Goal: Task Accomplishment & Management: Use online tool/utility

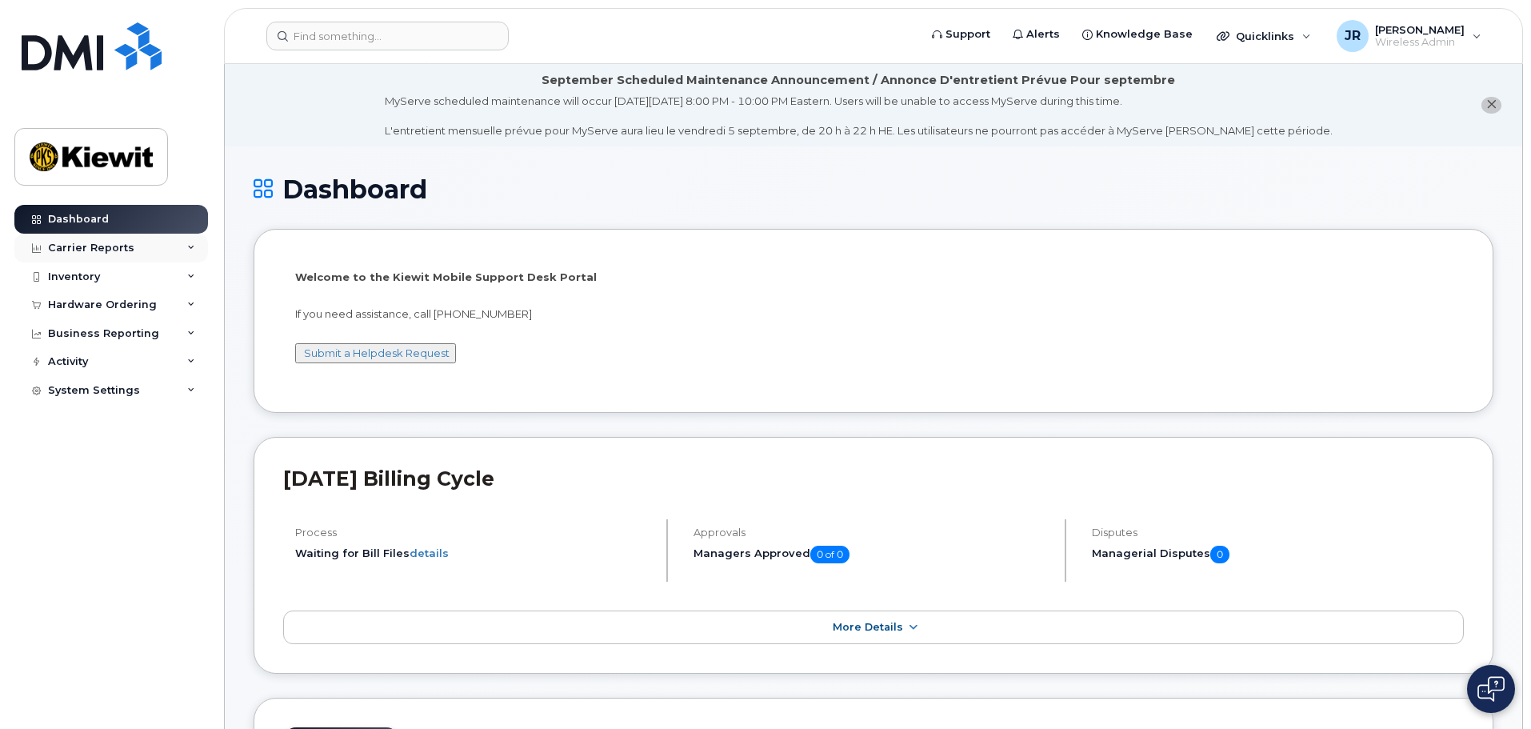
click at [191, 249] on icon at bounding box center [191, 248] width 8 height 8
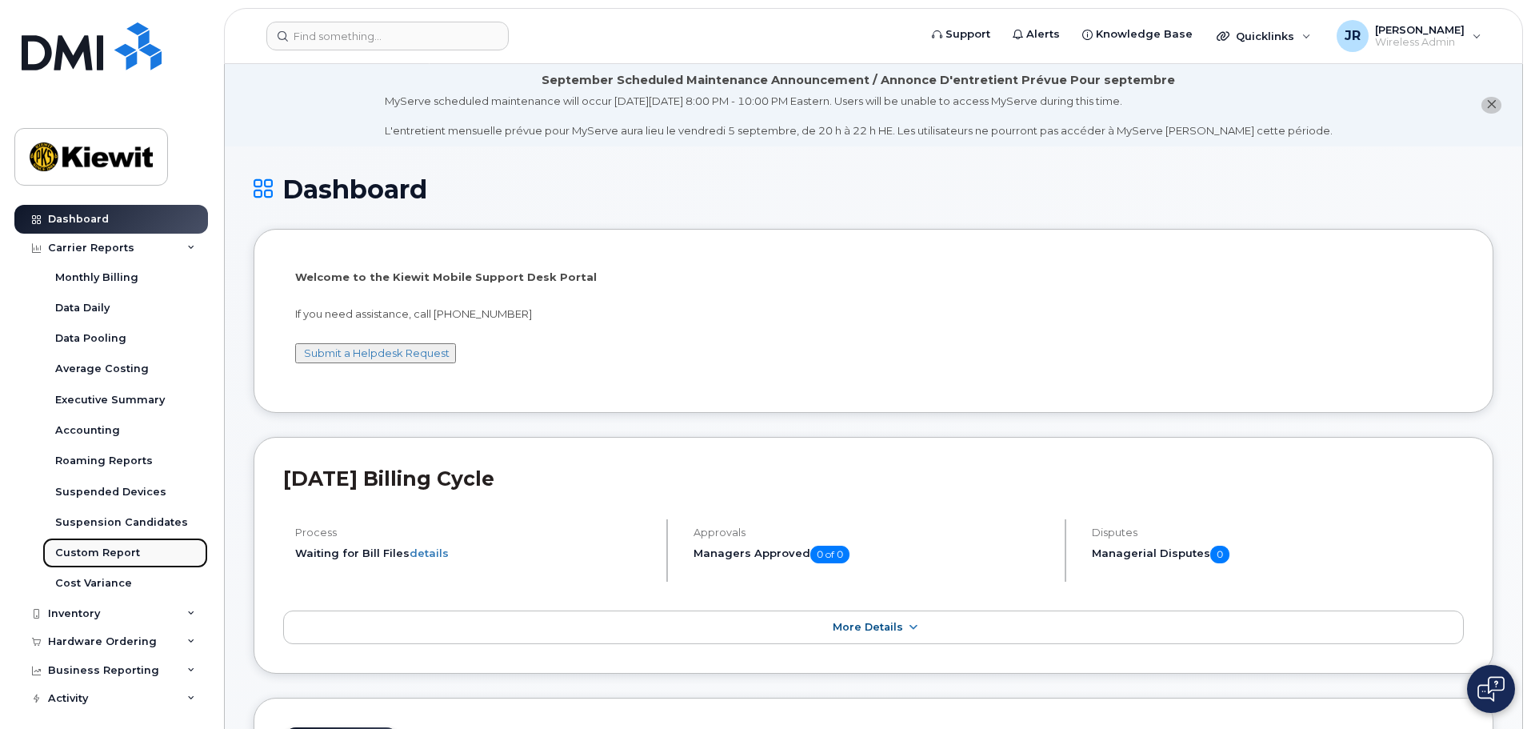
click at [132, 553] on div "Custom Report" at bounding box center [97, 552] width 85 height 14
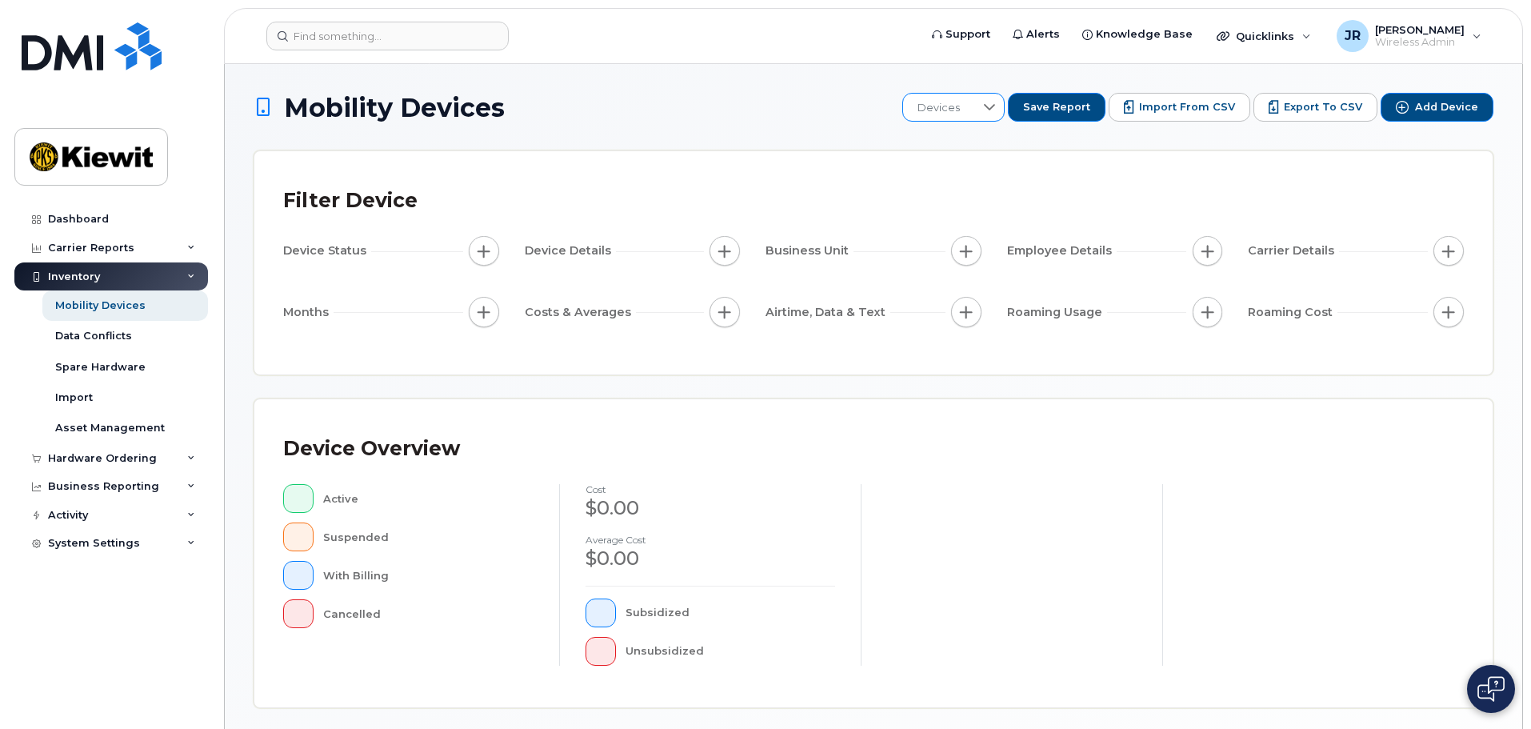
click at [992, 110] on div at bounding box center [989, 107] width 30 height 27
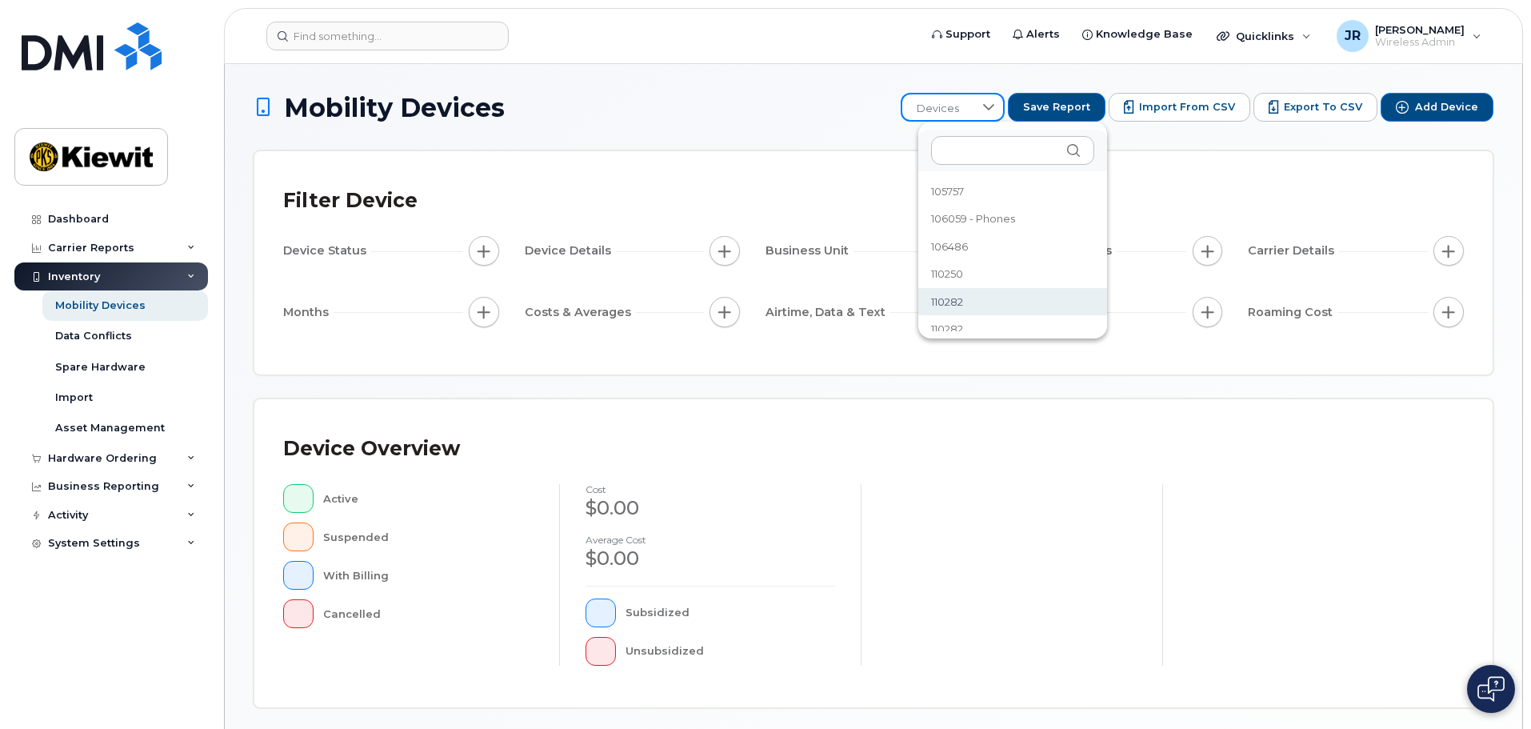
click at [880, 99] on h1 "Mobility Devices" at bounding box center [573, 108] width 639 height 28
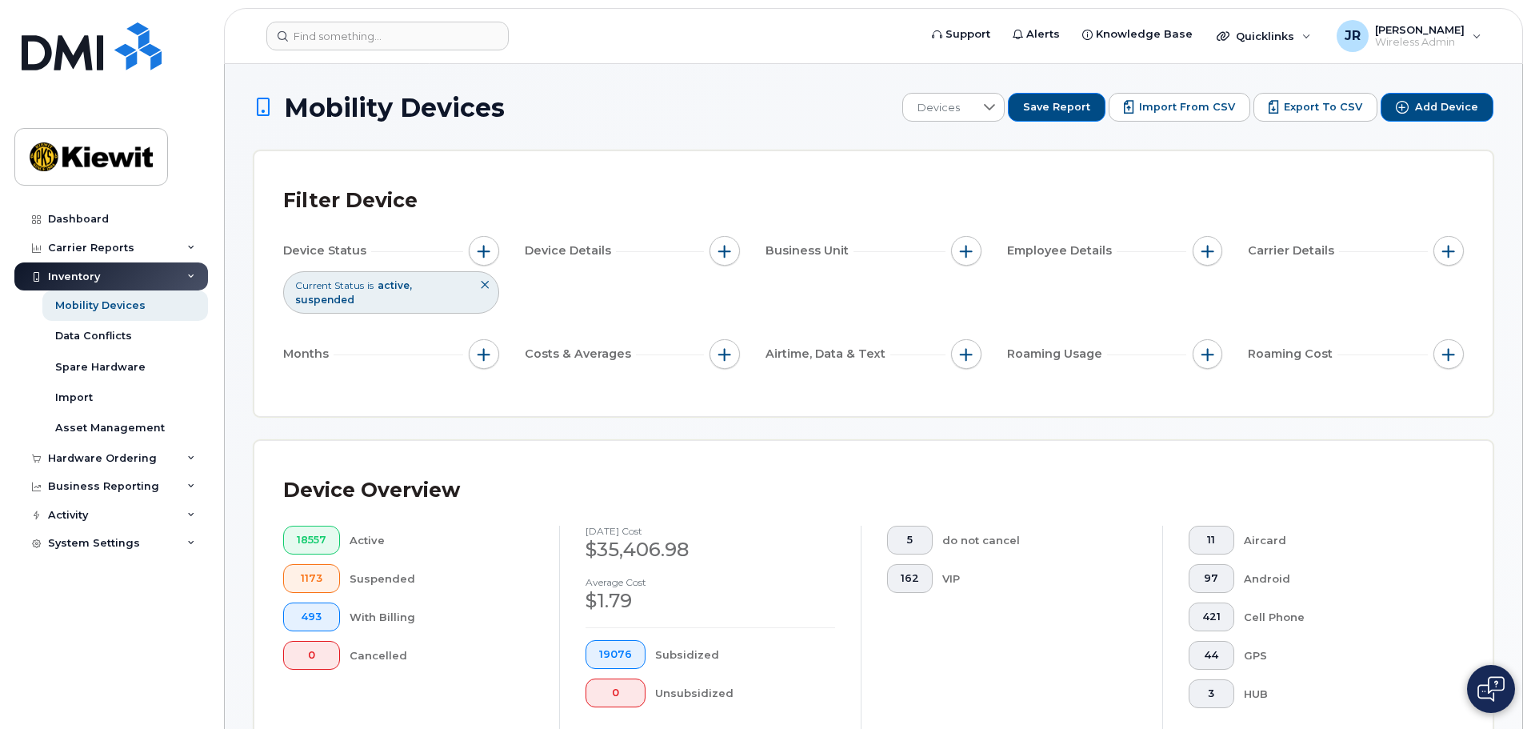
click at [354, 294] on span "suspended" at bounding box center [324, 300] width 59 height 12
click at [725, 254] on span "button" at bounding box center [724, 251] width 13 height 13
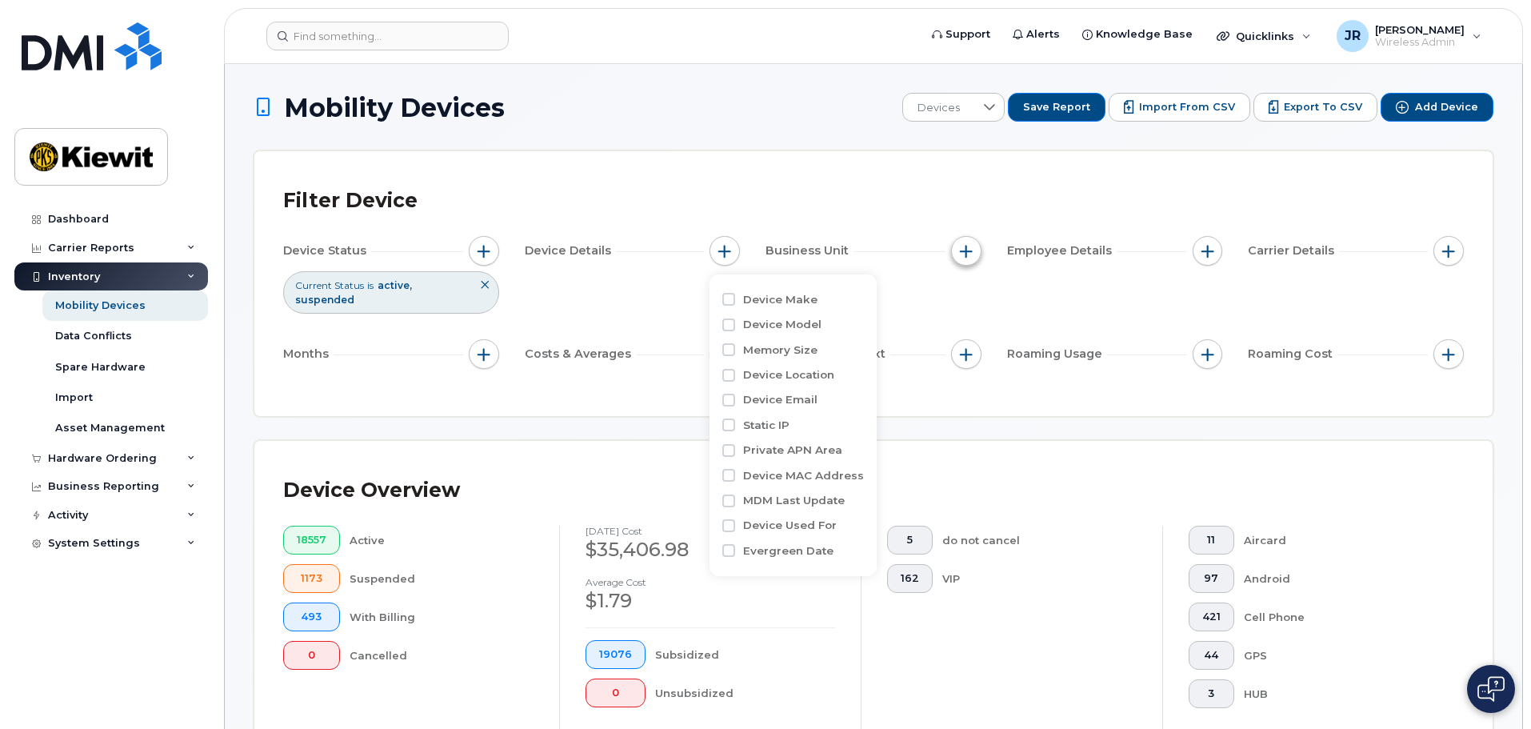
click at [969, 254] on span "button" at bounding box center [966, 251] width 13 height 13
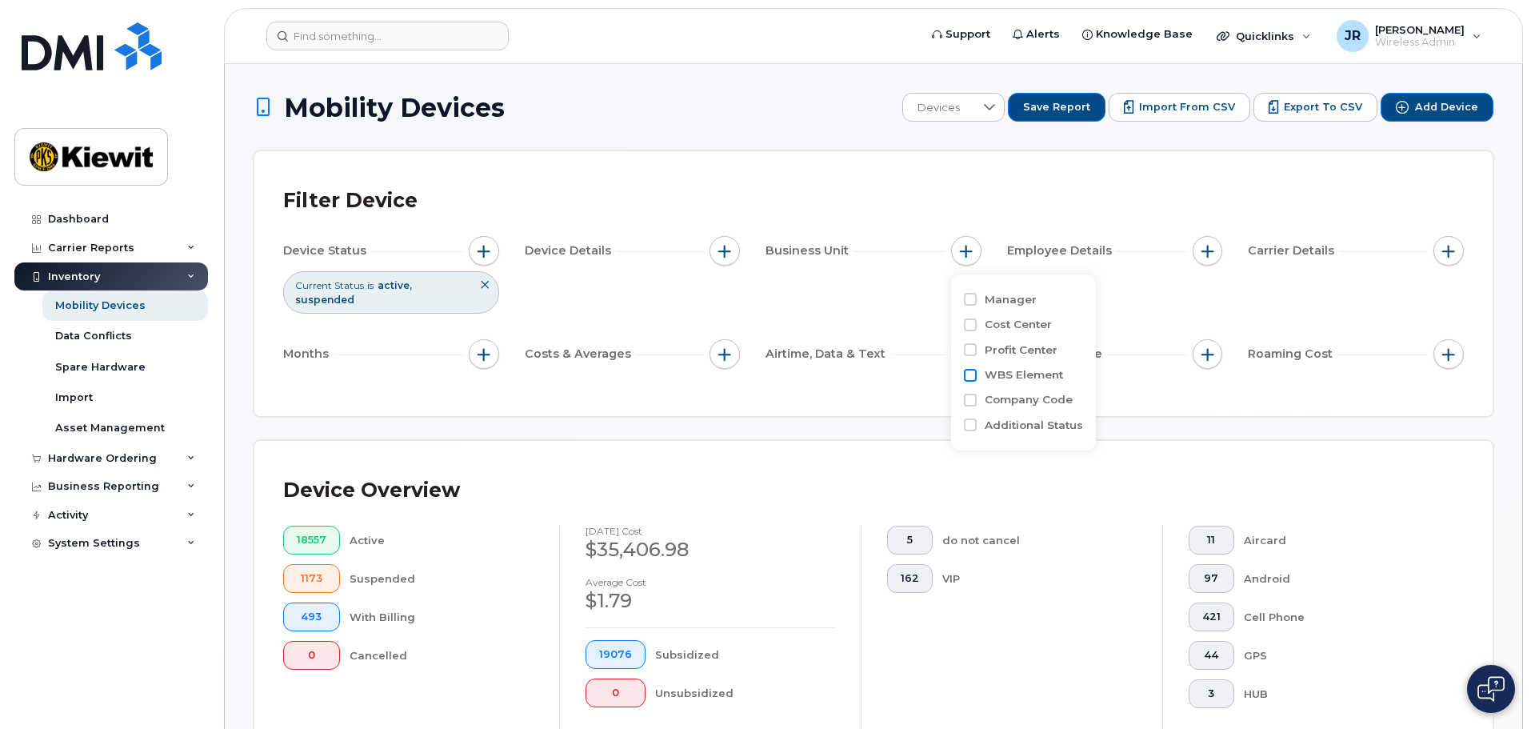
click at [966, 377] on input "WBS Element" at bounding box center [970, 375] width 13 height 13
checkbox input "true"
click at [1036, 406] on span "is" at bounding box center [1056, 406] width 137 height 29
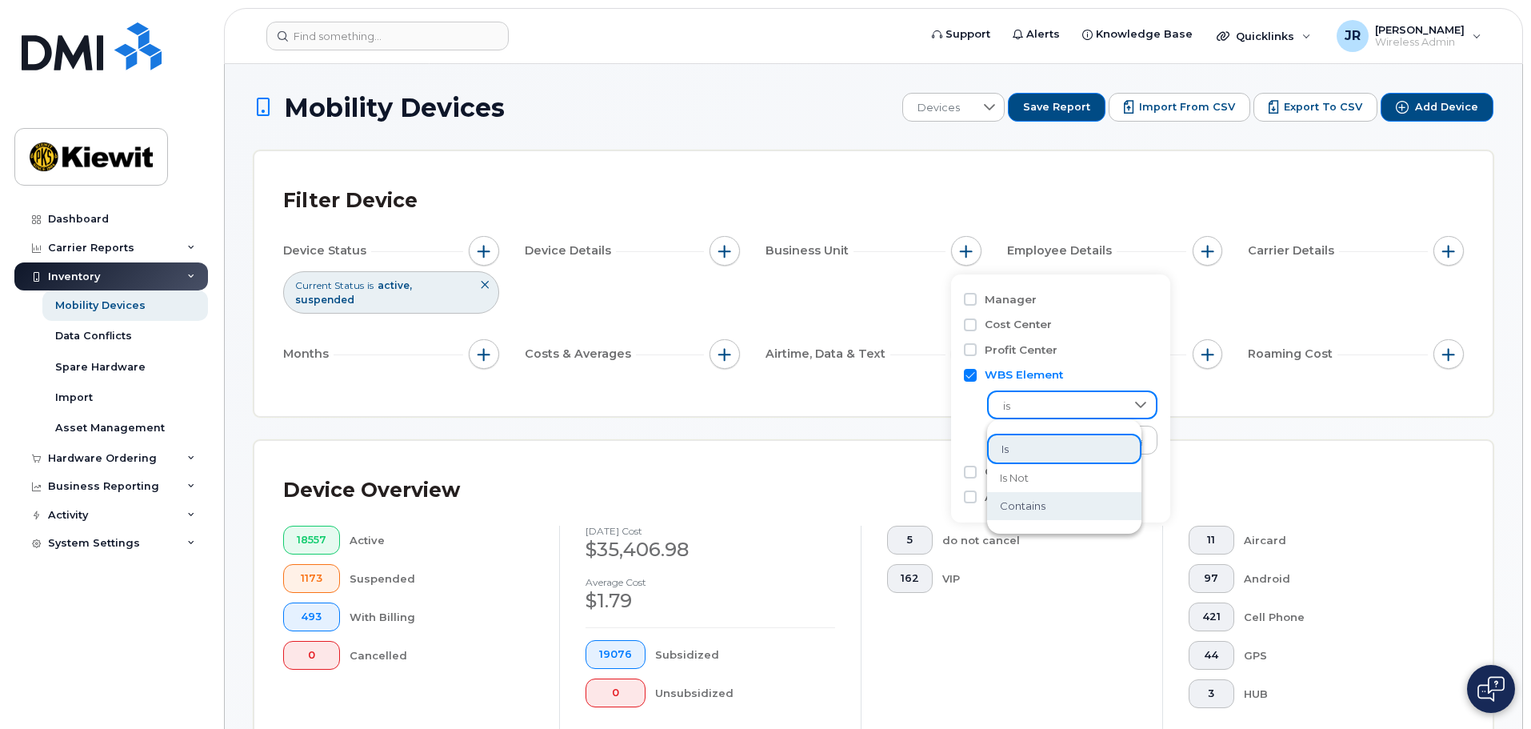
click at [1029, 509] on span "contains" at bounding box center [1023, 505] width 46 height 15
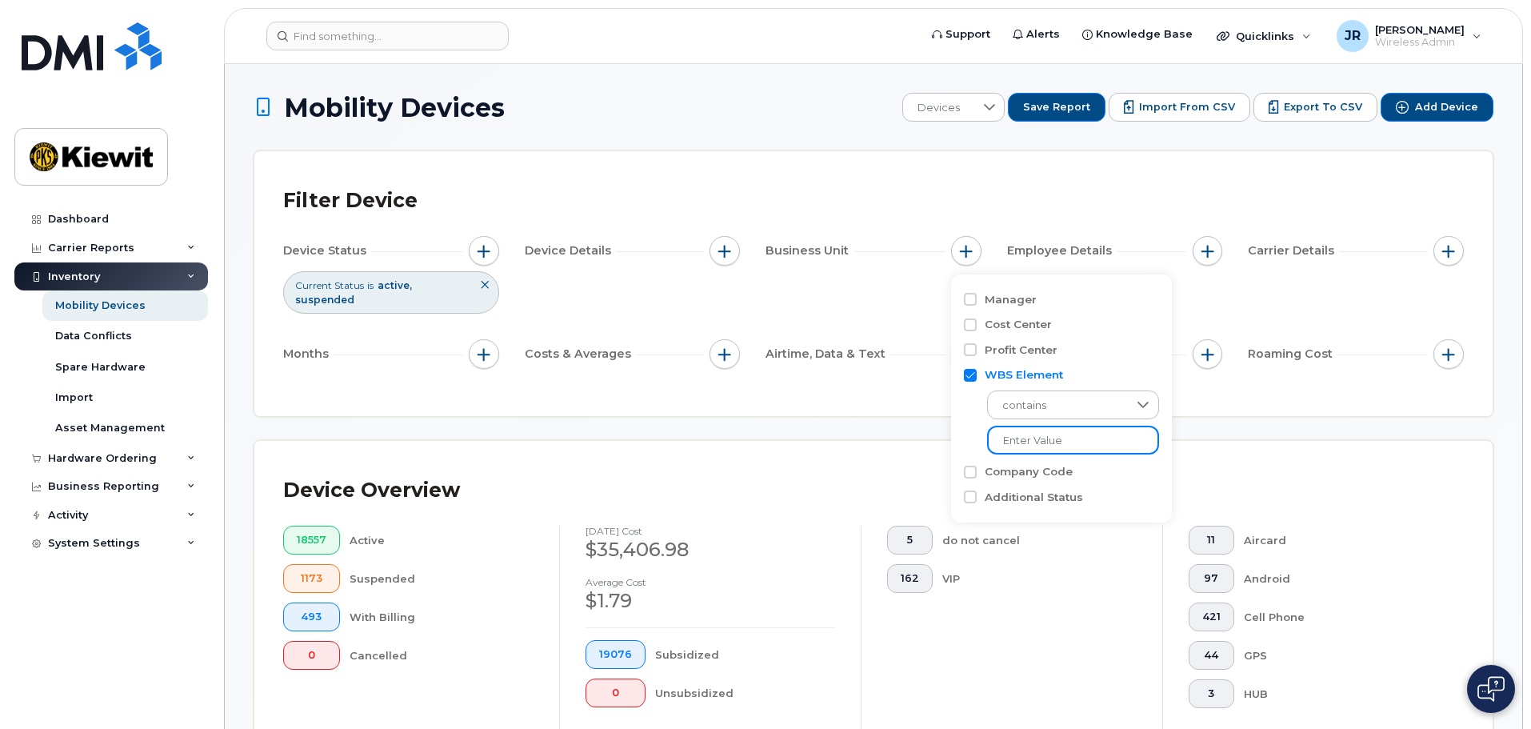
click at [1031, 437] on input "text" at bounding box center [1073, 439] width 172 height 29
type input "104978"
click at [900, 178] on div "Filter Device Device Status Current Status is active suspended Device Details B…" at bounding box center [873, 283] width 1238 height 265
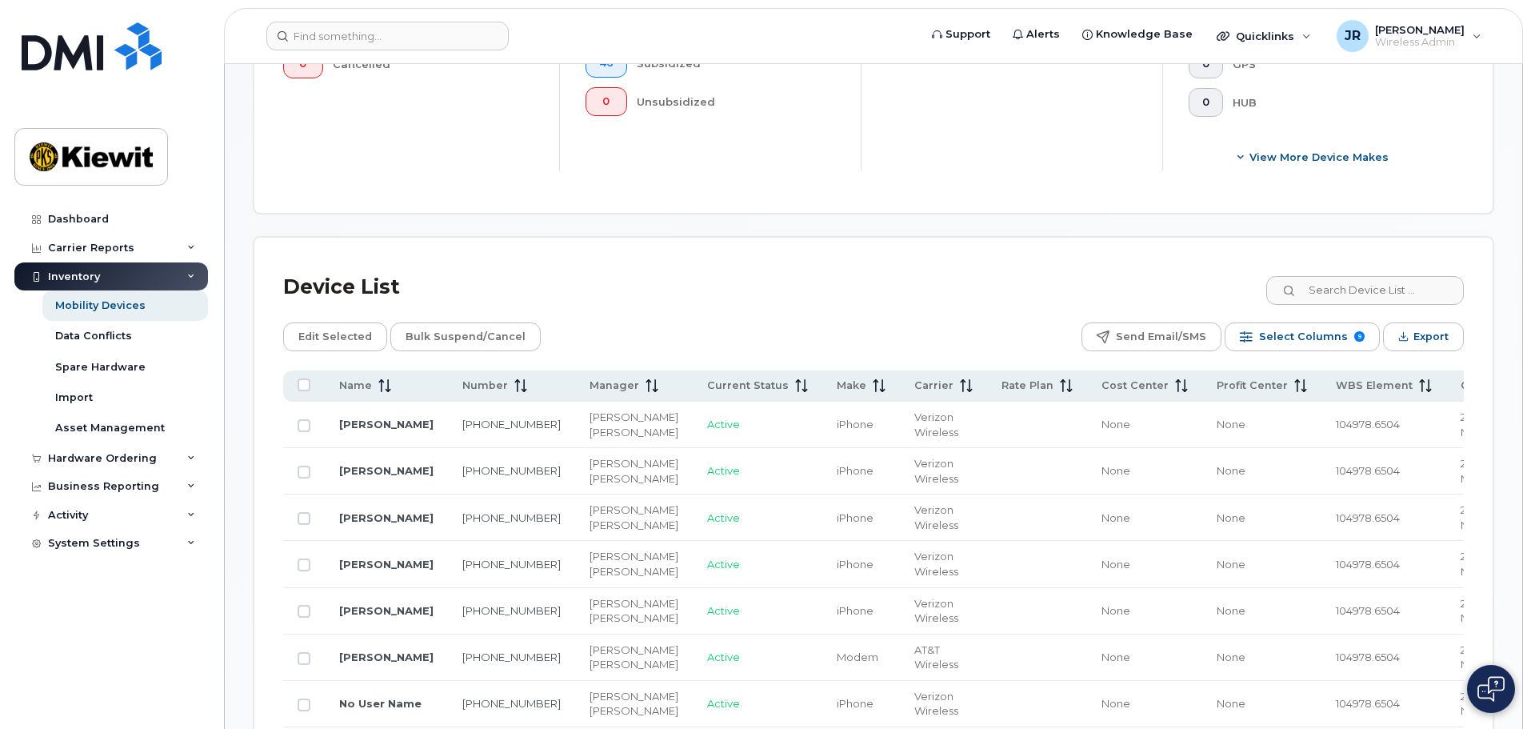
scroll to position [640, 0]
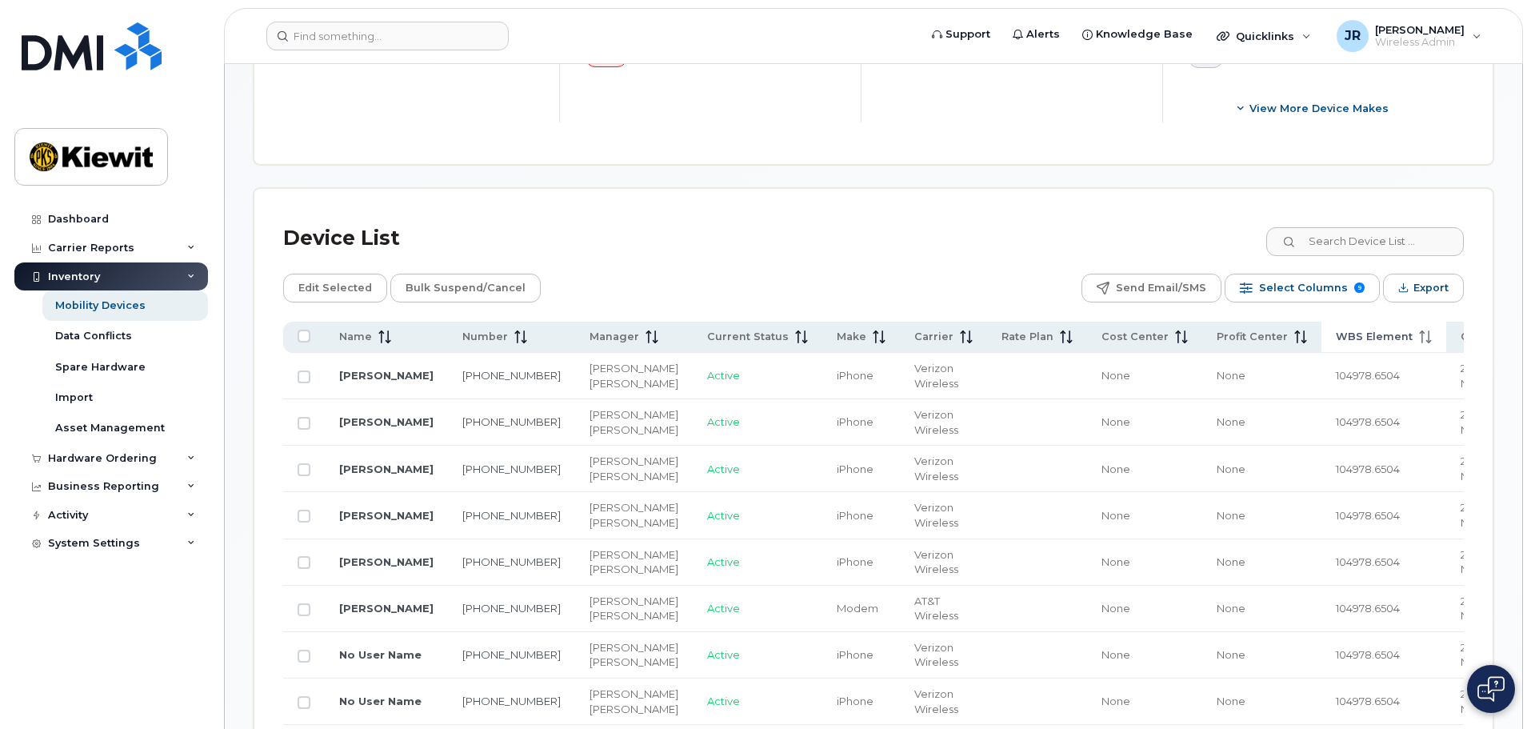
click at [1336, 329] on span "WBS Element" at bounding box center [1374, 336] width 77 height 14
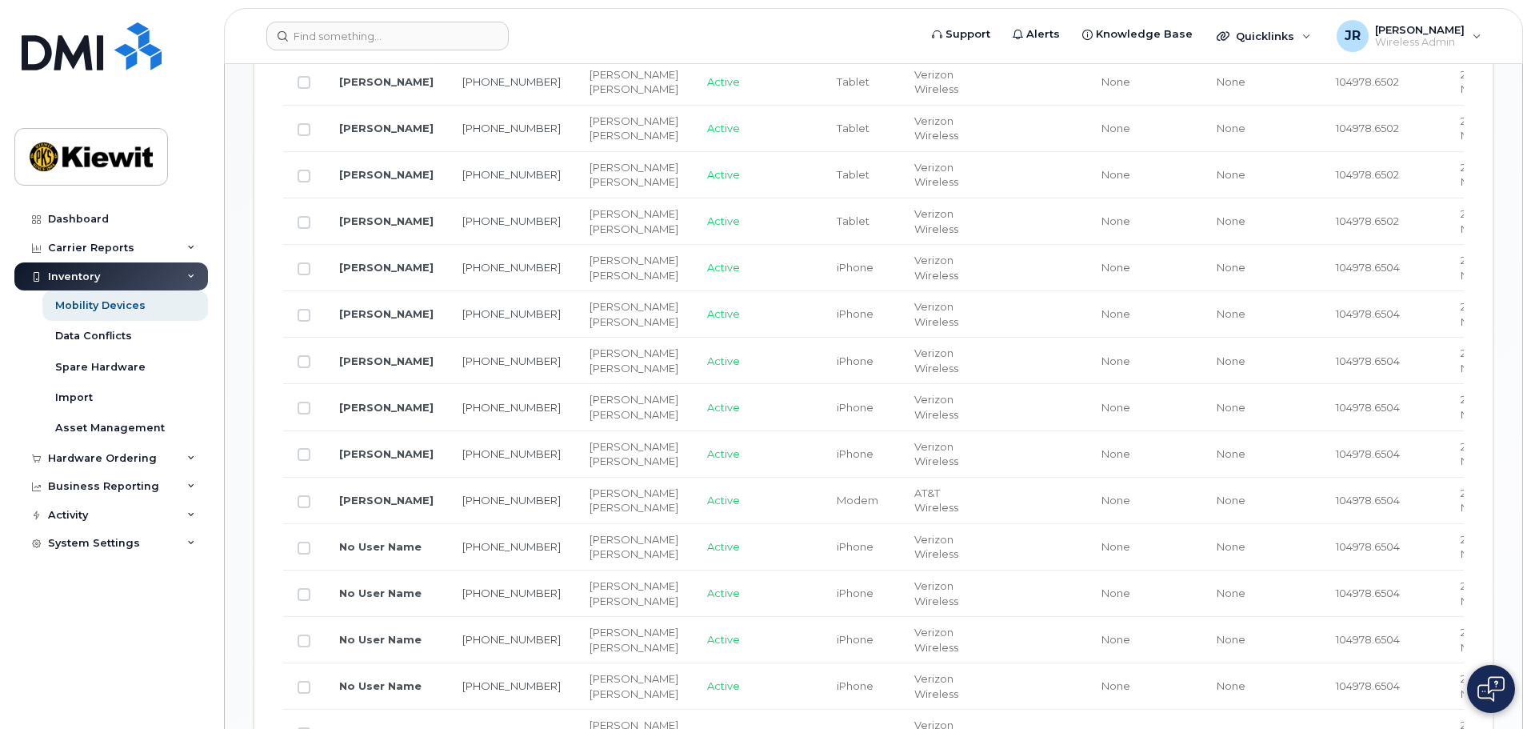
scroll to position [480, 0]
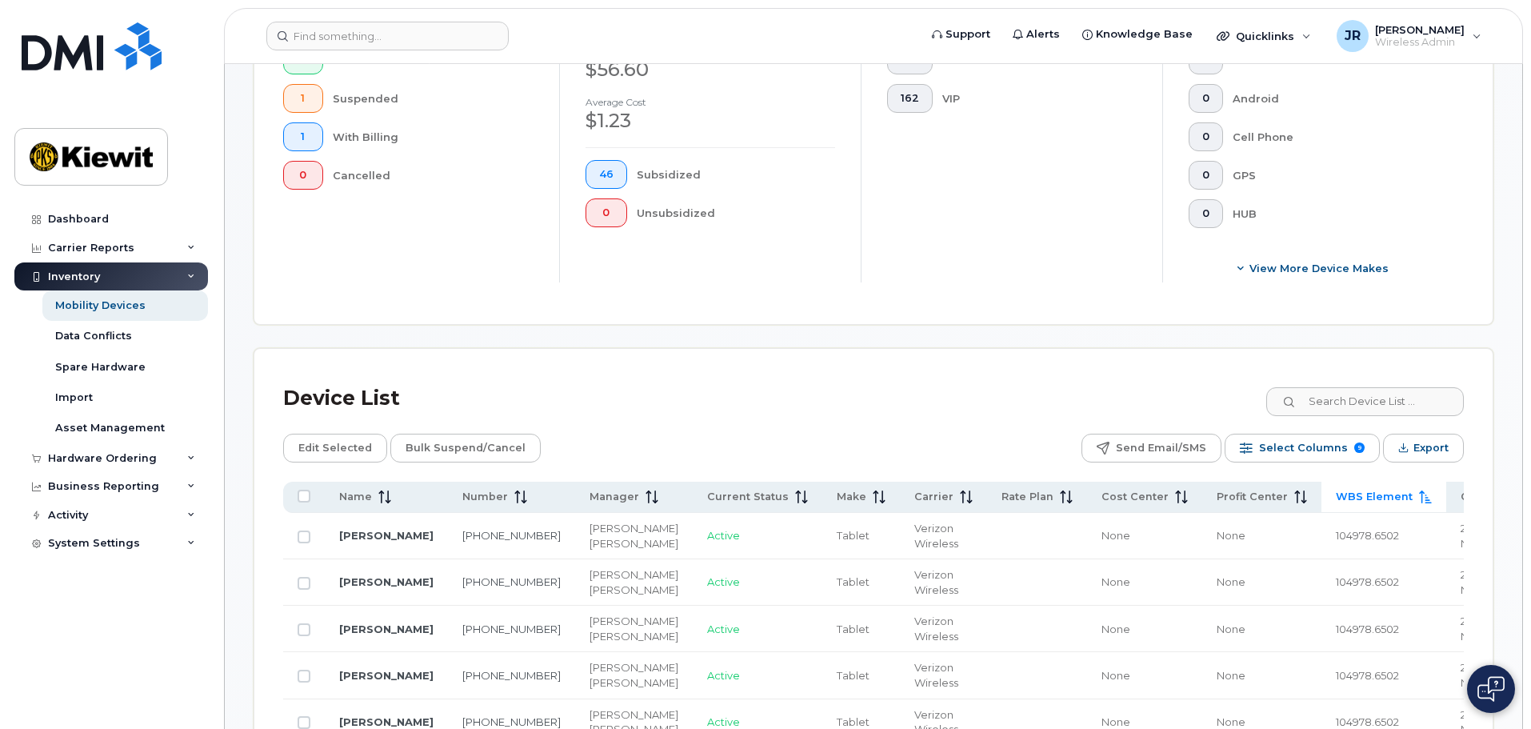
drag, startPoint x: 1300, startPoint y: 478, endPoint x: 1320, endPoint y: 482, distance: 20.4
click at [1419, 490] on icon at bounding box center [1425, 496] width 13 height 13
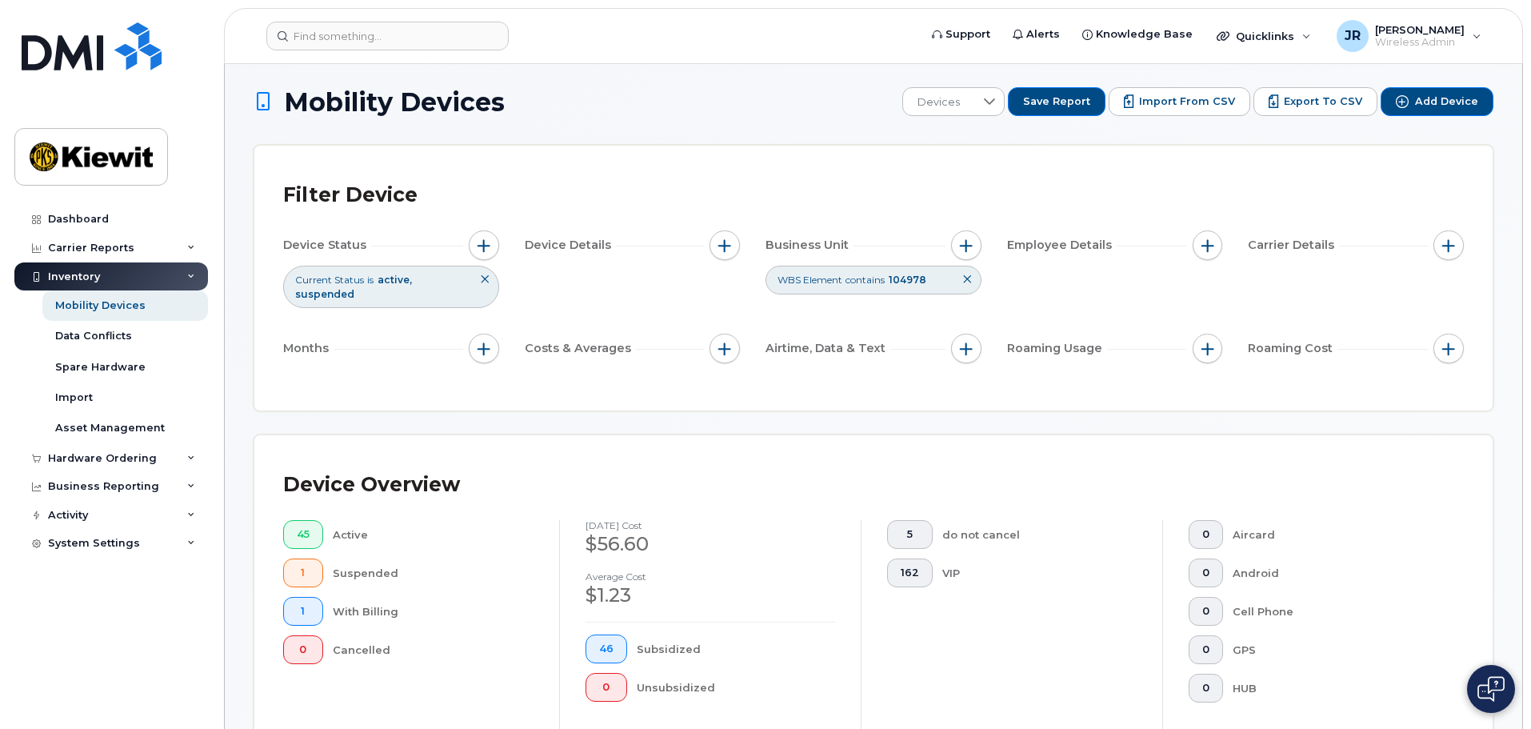
scroll to position [0, 0]
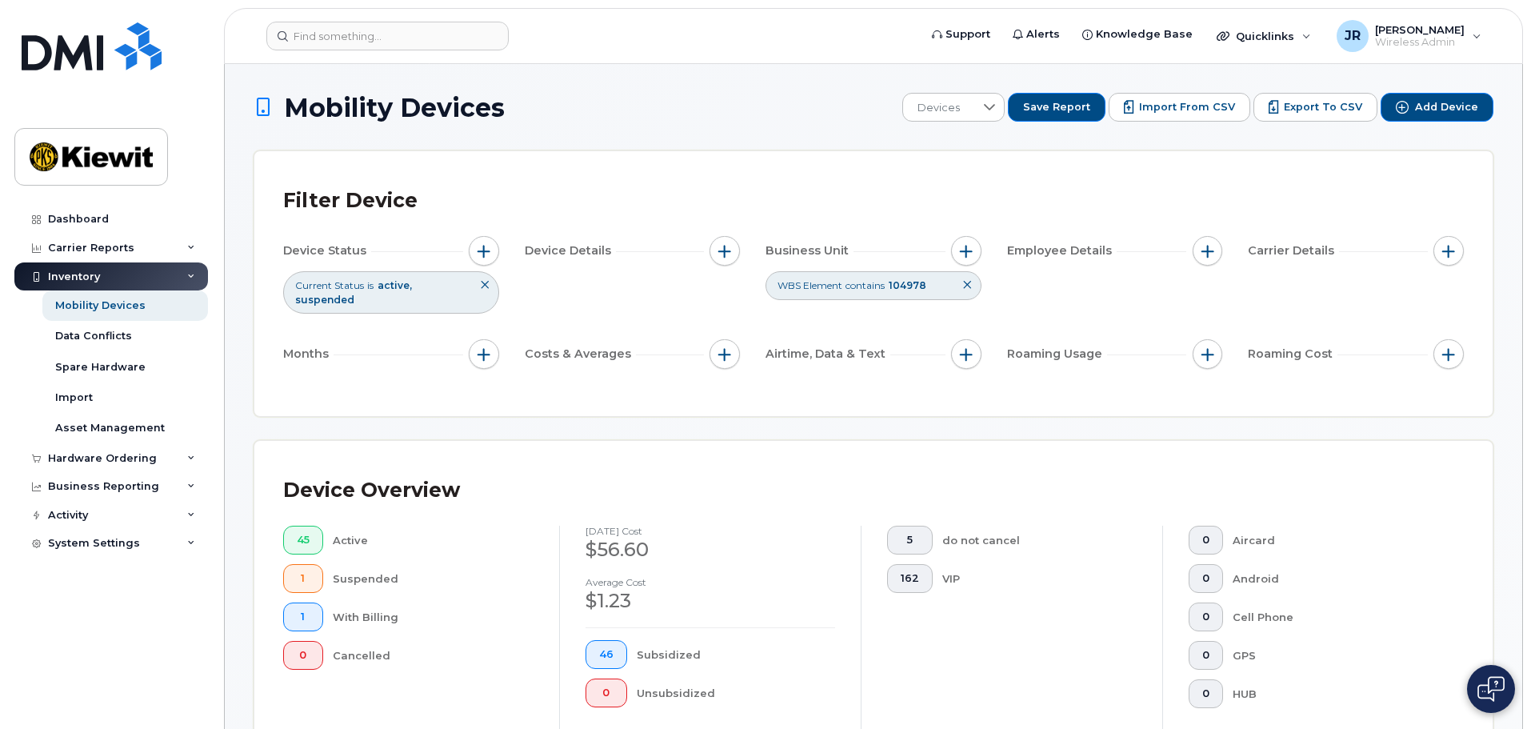
click at [910, 286] on span "104978" at bounding box center [908, 285] width 38 height 12
click at [968, 286] on icon at bounding box center [967, 285] width 10 height 10
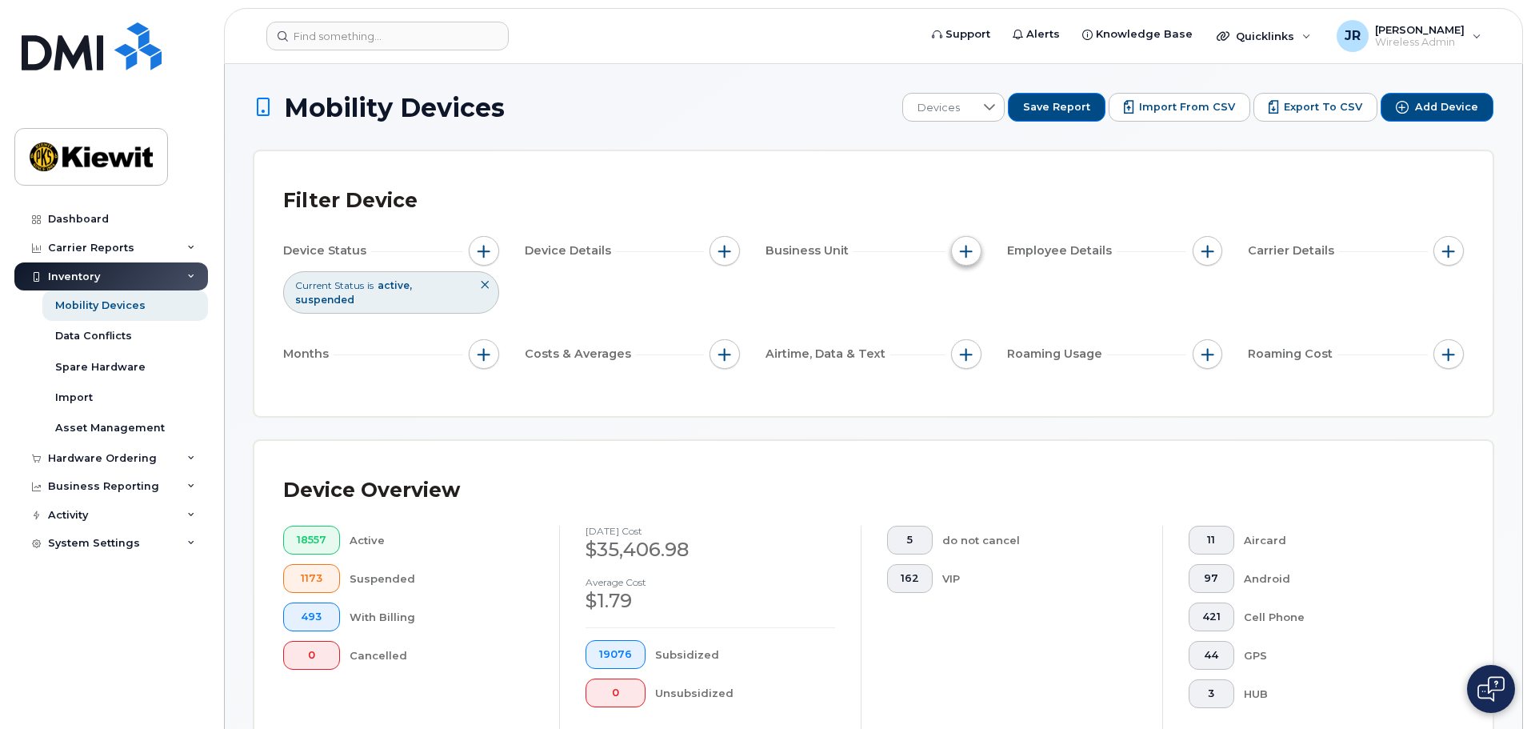
click at [964, 255] on span "button" at bounding box center [966, 251] width 13 height 13
click at [976, 354] on input "Profit Center" at bounding box center [970, 349] width 13 height 13
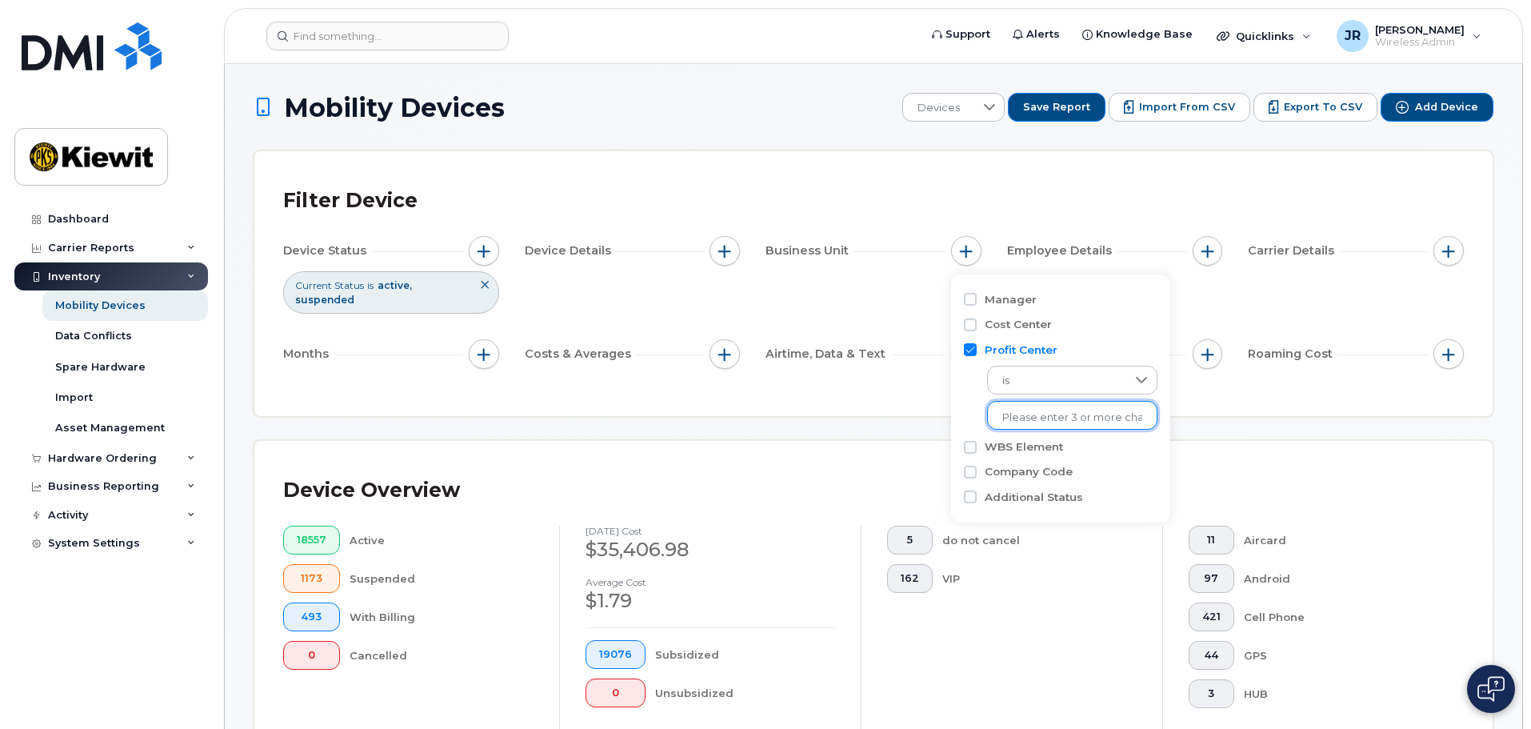
click at [1056, 413] on input "text" at bounding box center [1072, 417] width 140 height 14
click at [1064, 381] on span "is" at bounding box center [1056, 381] width 137 height 29
click at [1024, 483] on span "contains" at bounding box center [1023, 480] width 46 height 15
click at [1042, 420] on input "text" at bounding box center [1073, 415] width 172 height 29
click at [971, 349] on input "Profit Center" at bounding box center [970, 349] width 13 height 13
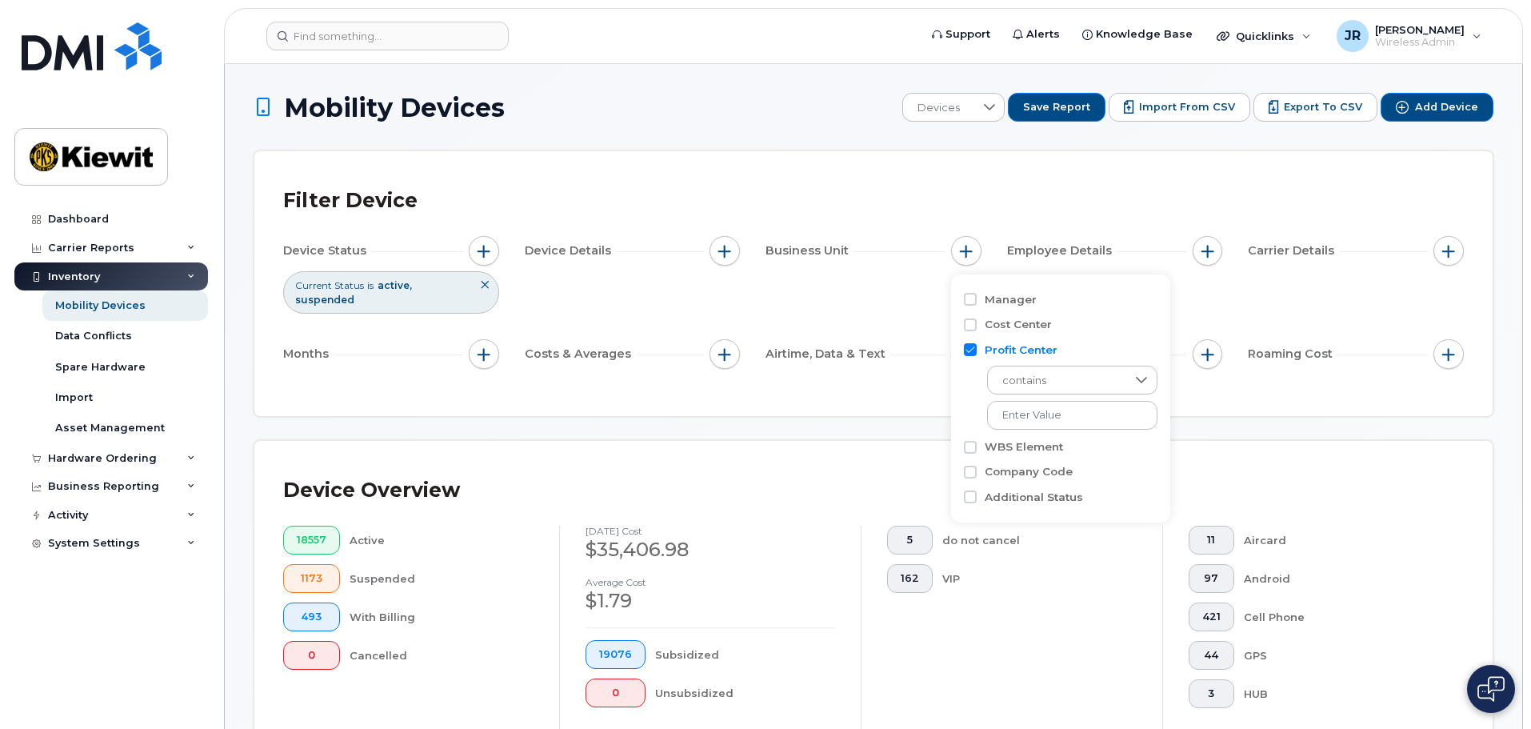
checkbox input "false"
click at [970, 375] on input "WBS Element" at bounding box center [970, 375] width 13 height 13
checkbox input "true"
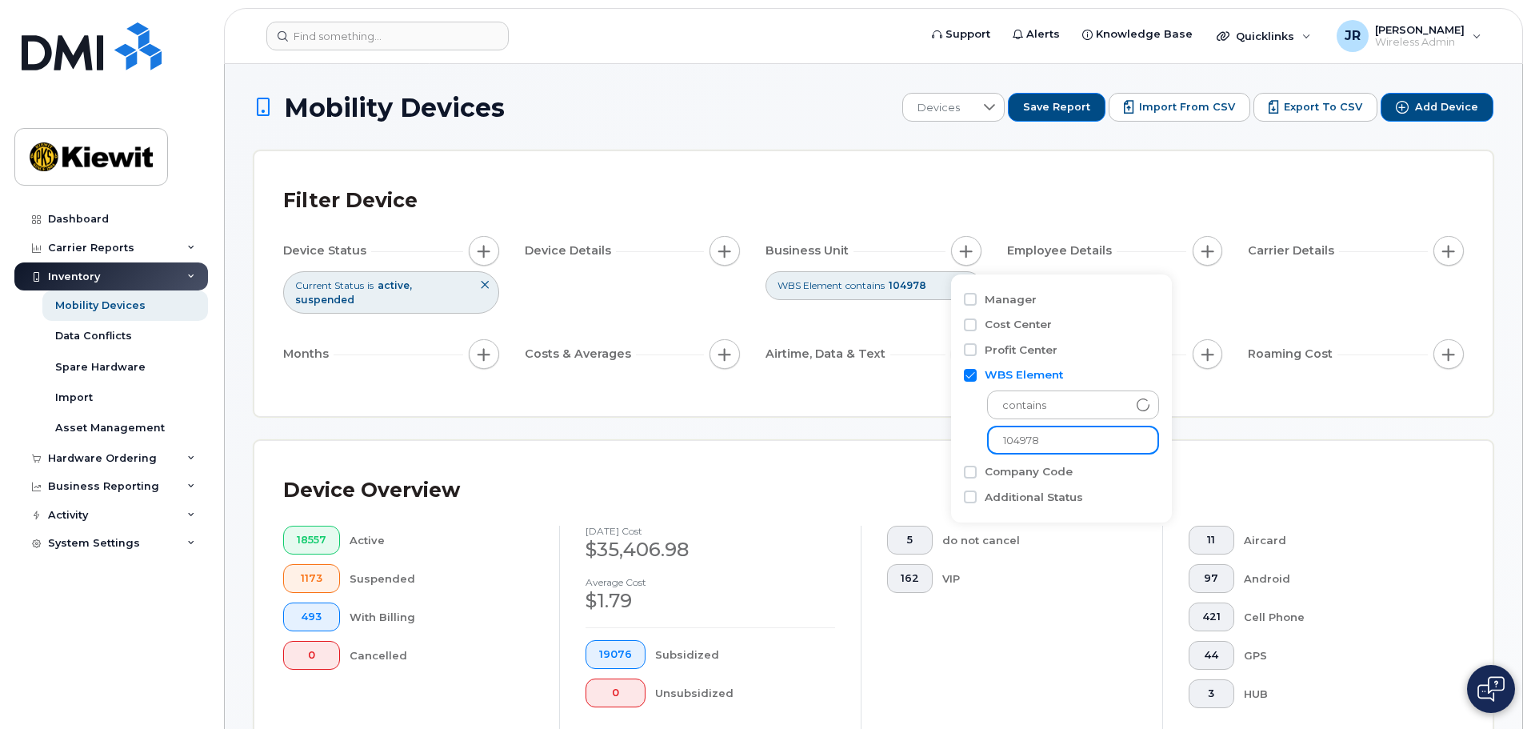
click at [1064, 441] on input "104978" at bounding box center [1073, 439] width 172 height 29
type input "104956"
click at [907, 374] on div "Filter Device Device Status Current Status is active suspended Device Details B…" at bounding box center [873, 283] width 1238 height 265
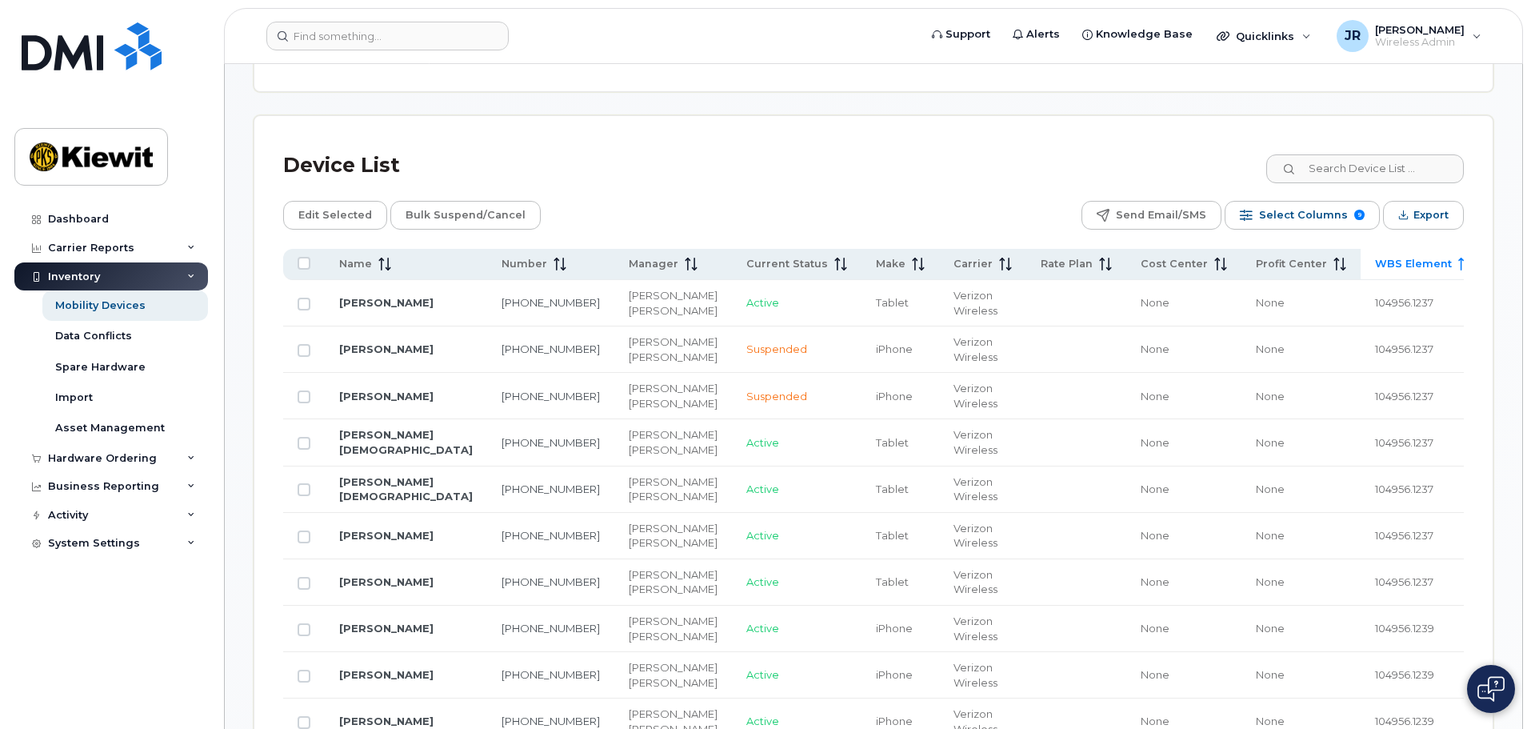
scroll to position [720, 0]
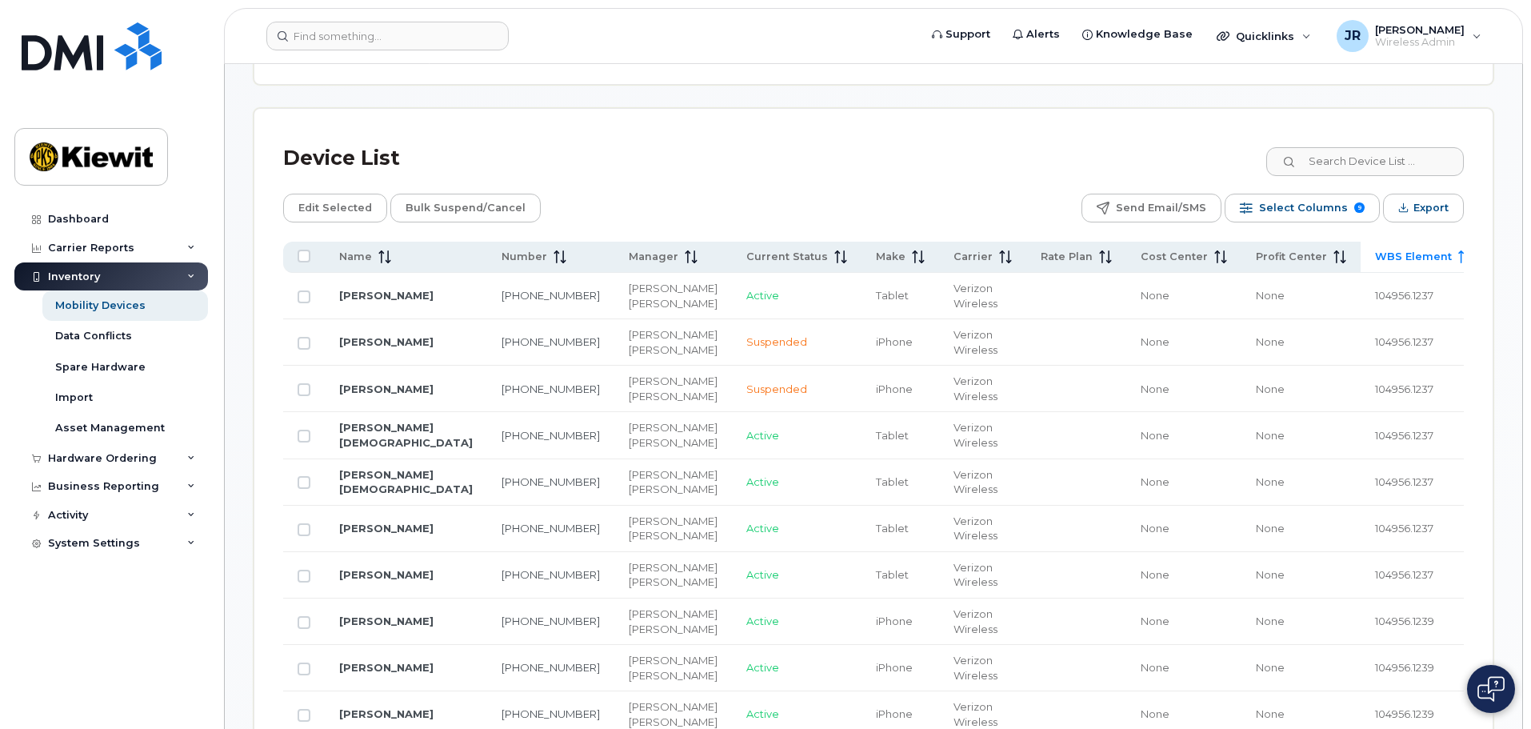
click at [1375, 250] on span "WBS Element" at bounding box center [1413, 257] width 77 height 14
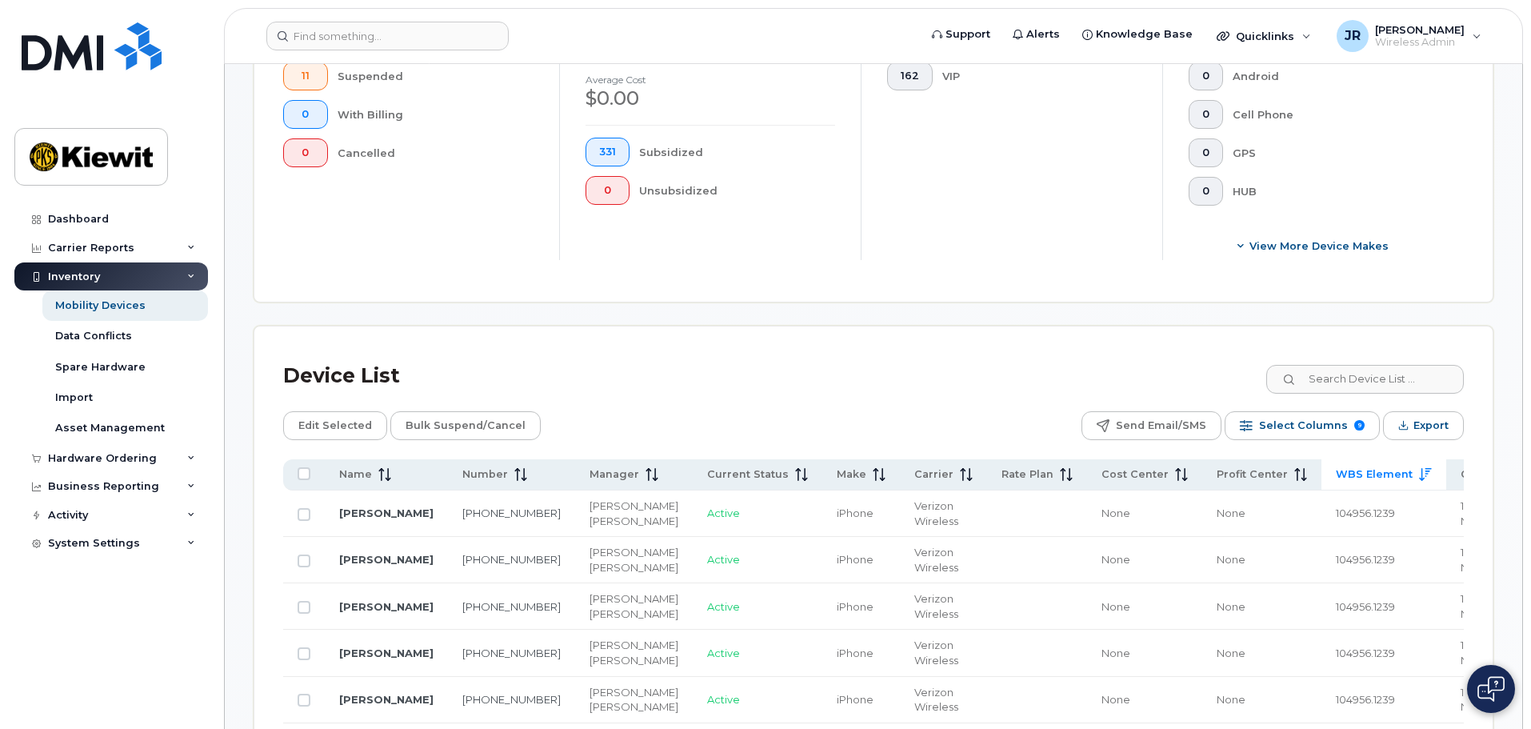
scroll to position [669, 0]
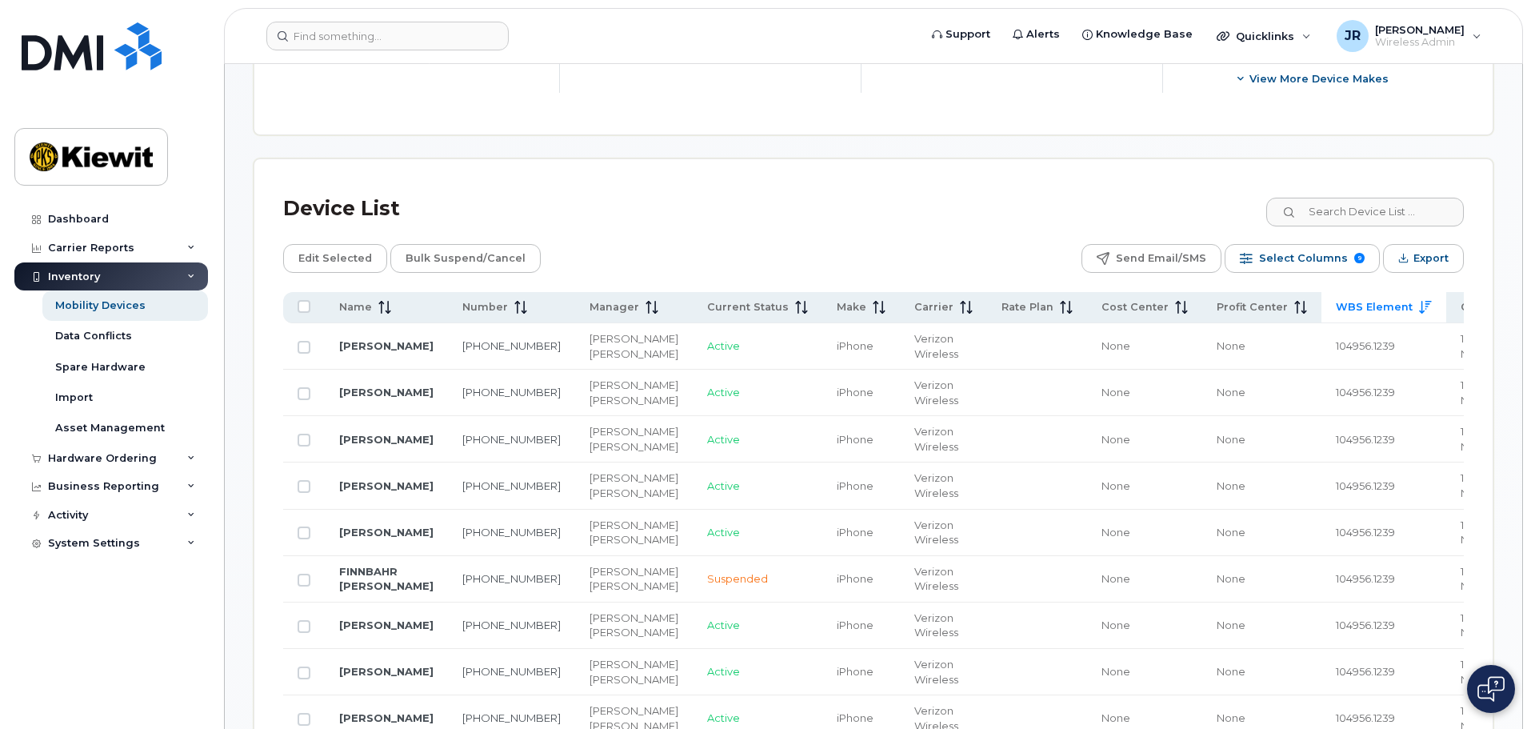
click at [1336, 300] on span "WBS Element" at bounding box center [1374, 307] width 77 height 14
click at [1419, 301] on icon at bounding box center [1425, 307] width 13 height 13
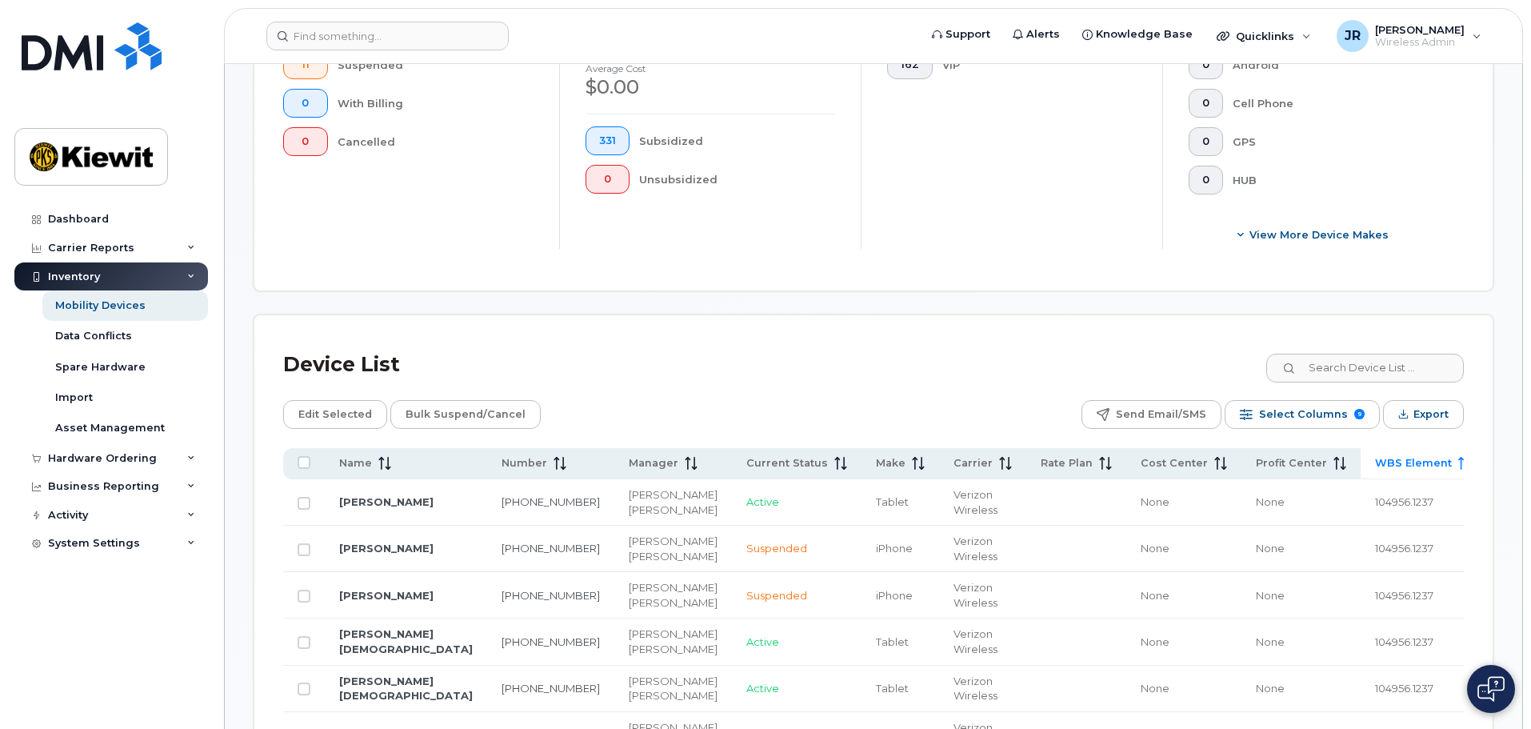
scroll to position [509, 0]
